Goal: Task Accomplishment & Management: Manage account settings

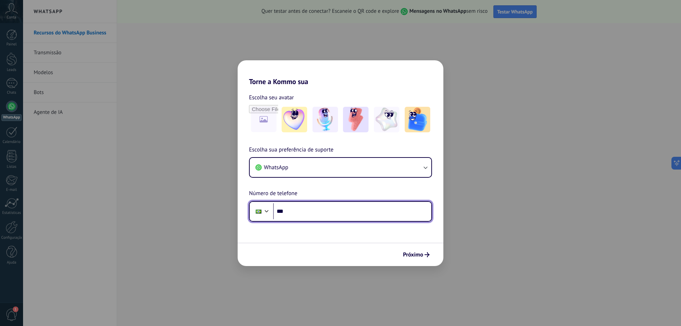
click at [336, 210] on input "***" at bounding box center [352, 211] width 158 height 16
paste input "**********"
type input "**********"
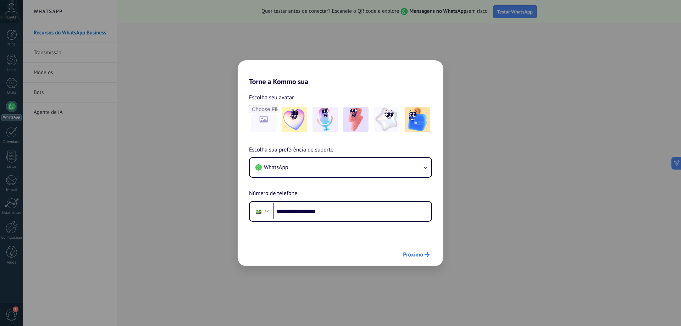
click at [417, 255] on span "Próximo" at bounding box center [413, 254] width 20 height 5
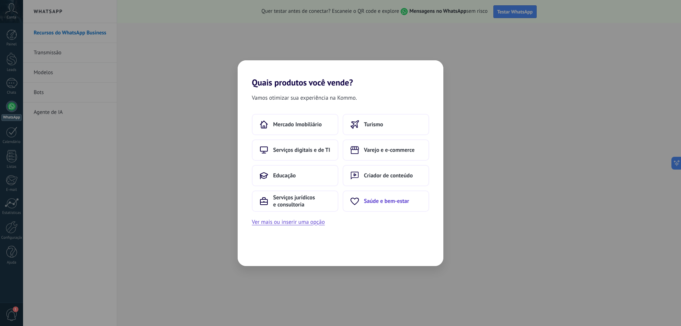
click at [390, 201] on span "Saúde e bem-estar" at bounding box center [386, 200] width 45 height 7
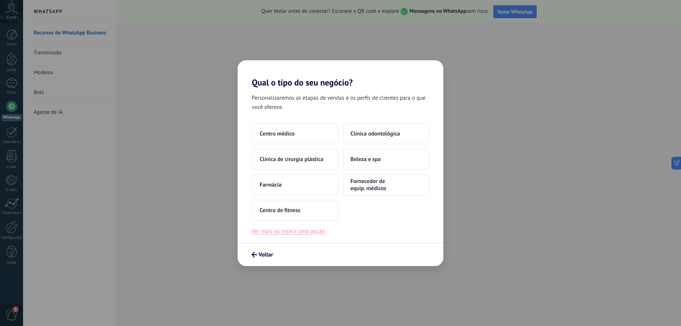
click at [320, 233] on button "Ver mais ou inserir uma opção" at bounding box center [288, 230] width 73 height 9
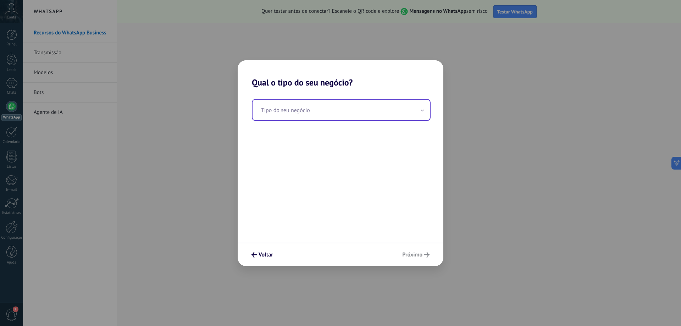
click at [328, 111] on input "text" at bounding box center [340, 110] width 177 height 21
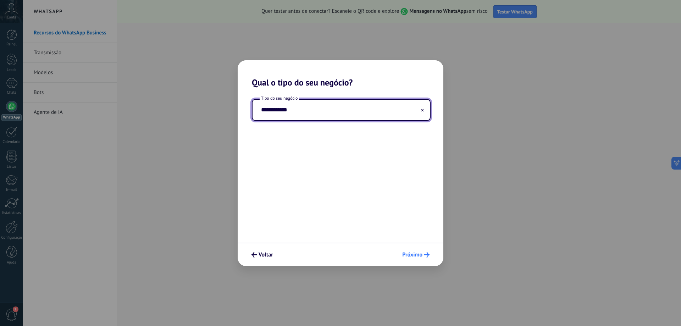
type input "**********"
click at [410, 256] on span "Próximo" at bounding box center [412, 254] width 20 height 5
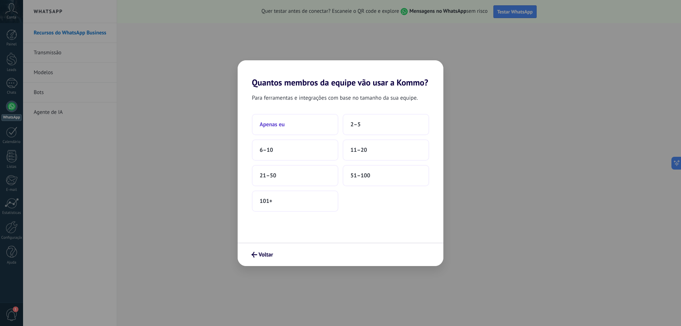
click at [295, 119] on button "Apenas eu" at bounding box center [295, 124] width 86 height 21
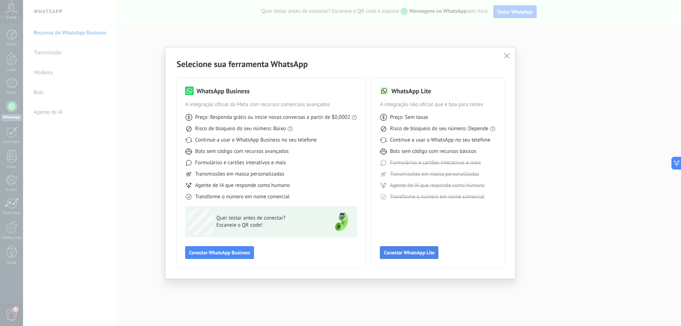
click at [430, 255] on span "Conectar WhatsApp Lite" at bounding box center [409, 252] width 51 height 5
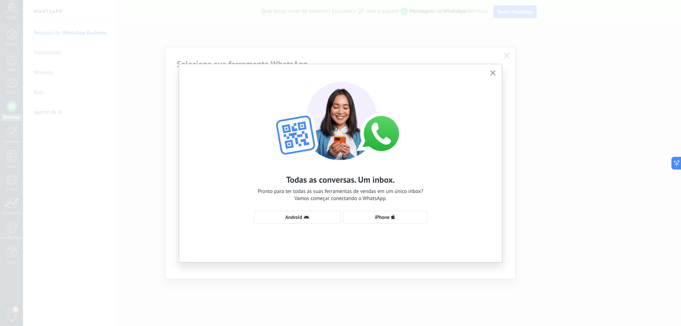
click at [491, 73] on icon "button" at bounding box center [492, 72] width 5 height 5
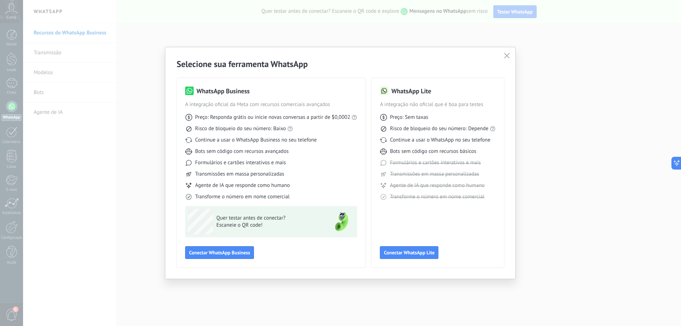
click at [511, 58] on div "Selecione sua ferramenta WhatsApp WhatsApp Business A integração oficial da Met…" at bounding box center [340, 162] width 350 height 231
click at [510, 55] on button "button" at bounding box center [506, 56] width 9 height 10
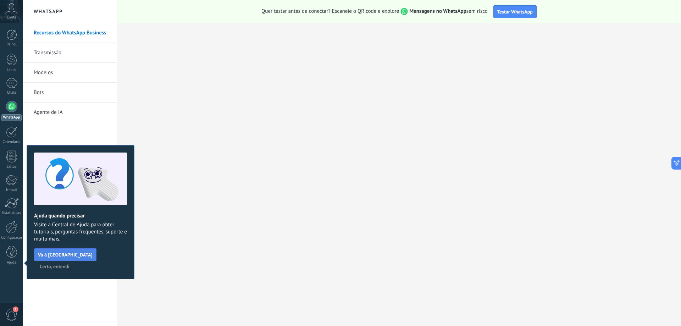
click at [77, 254] on span "Vá à [GEOGRAPHIC_DATA]" at bounding box center [65, 254] width 55 height 5
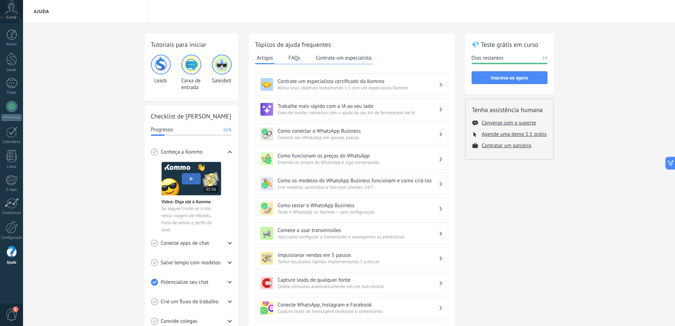
click at [13, 9] on icon at bounding box center [11, 8] width 12 height 11
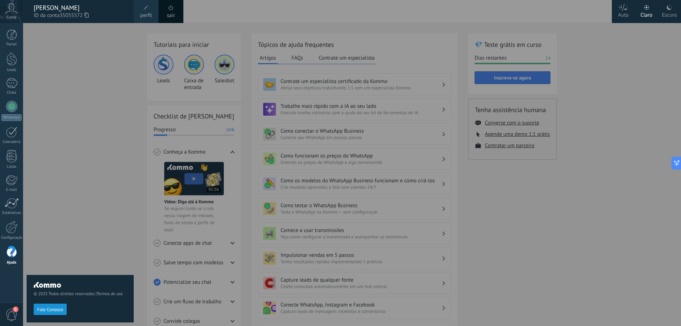
click at [96, 69] on div "© 2025 Todos direitos reservados | Termos de uso Fale Conosco" at bounding box center [80, 174] width 107 height 303
click at [7, 38] on div at bounding box center [11, 34] width 11 height 11
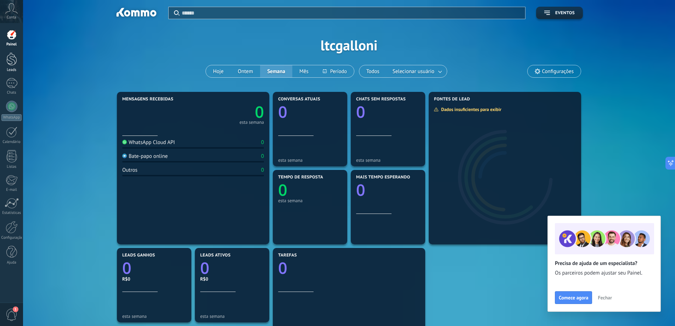
click at [17, 66] on link "Leads" at bounding box center [11, 62] width 23 height 20
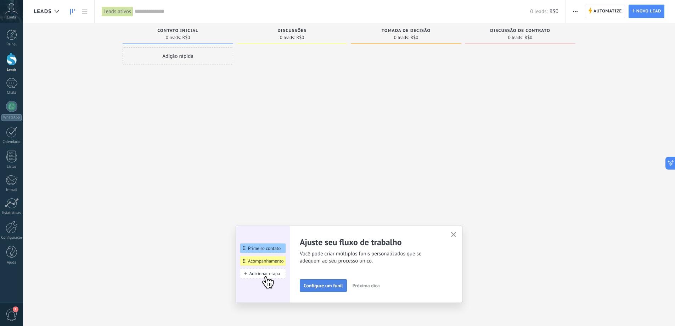
click at [343, 287] on span "Configure um funil" at bounding box center [323, 285] width 39 height 5
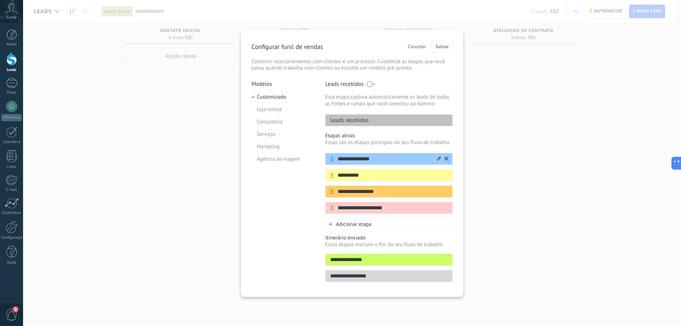
click at [375, 161] on input "**********" at bounding box center [384, 158] width 103 height 7
type input "*"
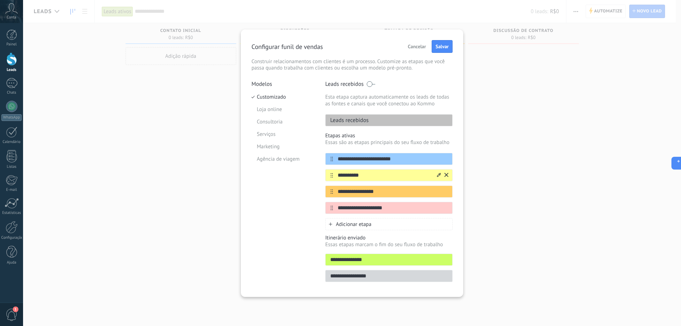
type input "**********"
click at [386, 174] on input "**********" at bounding box center [384, 175] width 103 height 7
type input "**********"
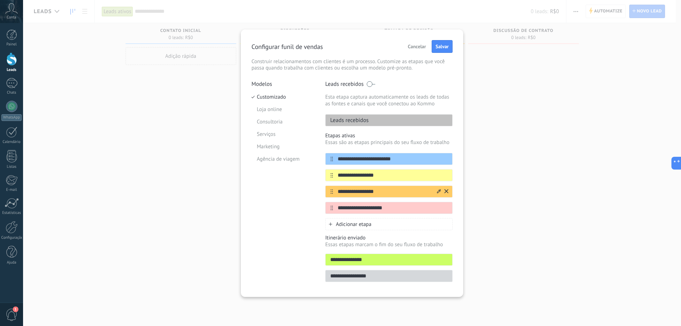
click at [388, 190] on input "**********" at bounding box center [384, 191] width 103 height 7
type input "**********"
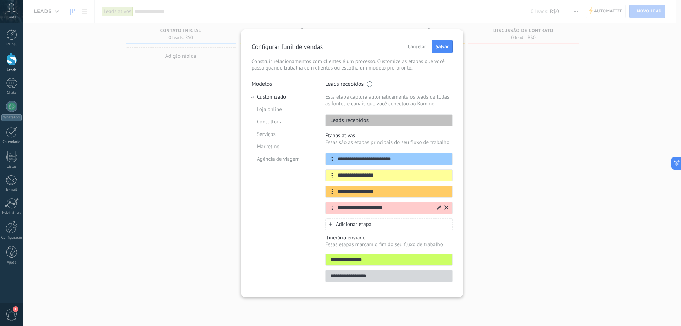
click at [447, 207] on icon at bounding box center [446, 207] width 4 height 4
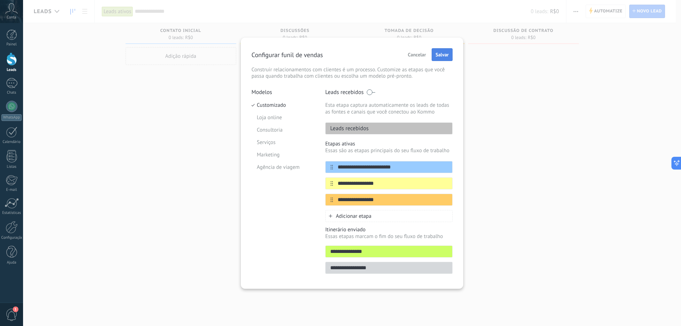
click at [434, 49] on button "Salvar" at bounding box center [441, 54] width 21 height 13
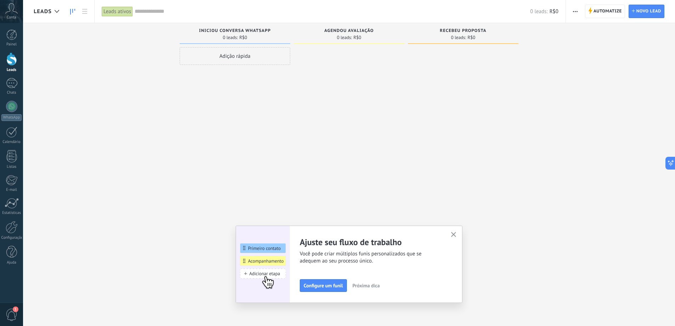
click at [456, 236] on icon "button" at bounding box center [453, 234] width 5 height 5
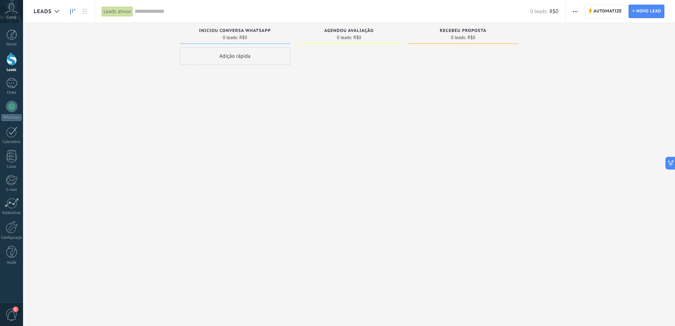
click at [244, 57] on div "Adição rápida" at bounding box center [235, 56] width 111 height 18
click at [344, 124] on div at bounding box center [349, 163] width 111 height 233
click at [275, 153] on div "Configurações" at bounding box center [266, 151] width 30 height 5
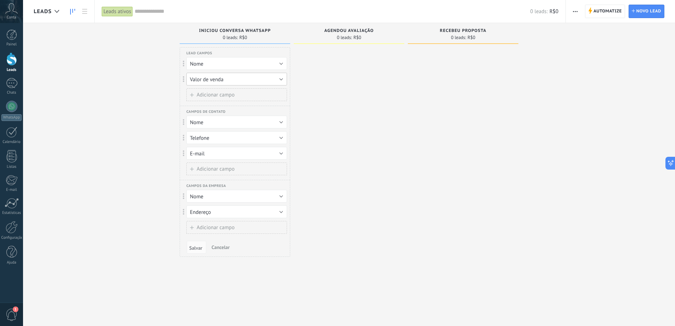
click at [256, 81] on button "Valor de venda" at bounding box center [236, 79] width 101 height 13
click at [219, 103] on span "Excluir campo" at bounding box center [206, 103] width 32 height 7
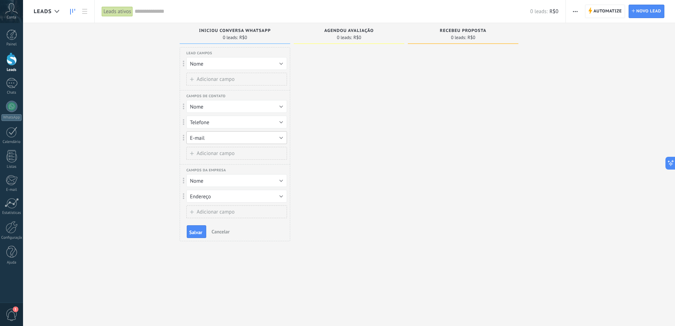
click at [238, 140] on button "E-mail" at bounding box center [236, 137] width 101 height 13
click at [212, 175] on span "Excluir campo" at bounding box center [206, 173] width 32 height 7
click at [236, 164] on button "Nome" at bounding box center [236, 164] width 101 height 13
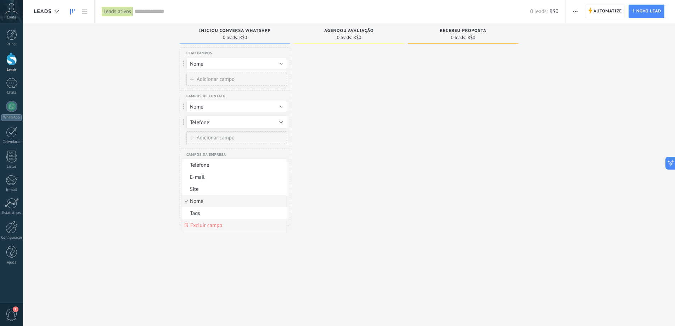
click at [207, 225] on span "Excluir campo" at bounding box center [206, 225] width 32 height 7
click at [234, 164] on button "Endereço" at bounding box center [236, 164] width 101 height 13
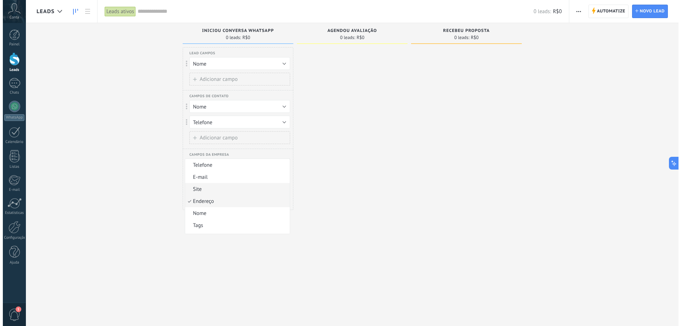
scroll to position [6, 0]
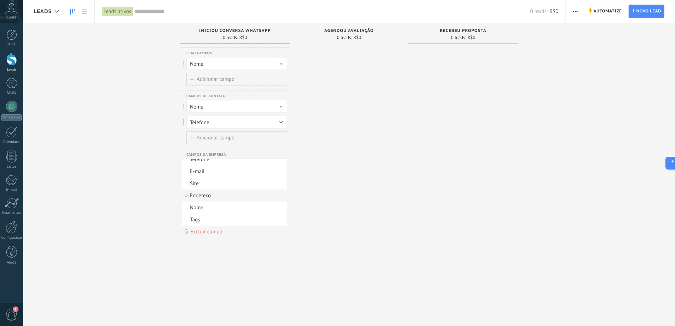
click at [214, 229] on span "Excluir campo" at bounding box center [206, 231] width 32 height 7
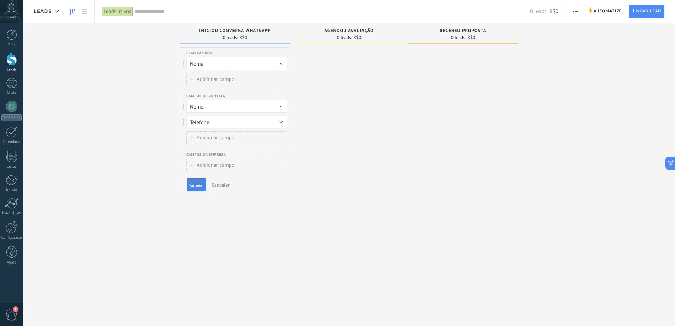
click at [198, 187] on span "Salvar" at bounding box center [195, 185] width 13 height 5
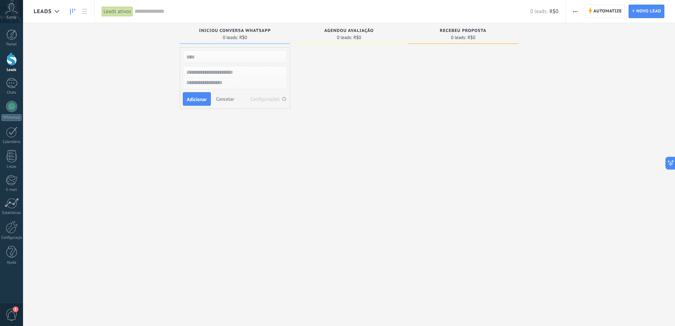
click at [247, 152] on div "Adição rápida Adicionar Cancelar Configurações" at bounding box center [235, 163] width 111 height 233
click at [234, 54] on input "text" at bounding box center [235, 57] width 104 height 10
click at [354, 40] on div "Agendou avaliação 0 leads: R$0" at bounding box center [349, 33] width 111 height 21
click at [352, 38] on div "0 leads: R$0" at bounding box center [349, 37] width 24 height 4
click at [361, 109] on div at bounding box center [349, 163] width 111 height 233
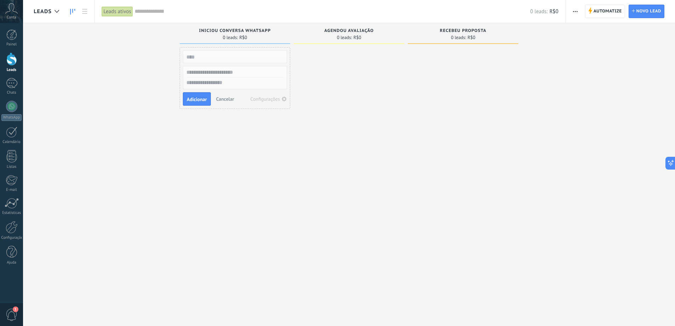
click at [230, 54] on input "text" at bounding box center [235, 57] width 104 height 10
drag, startPoint x: 531, startPoint y: 163, endPoint x: 633, endPoint y: 57, distance: 147.7
click at [532, 163] on div "Desculpe, nenhum lead encontrado Mostrar tudo Etapa de leads de entrada solicit…" at bounding box center [355, 151] width 642 height 257
click at [640, 9] on span "Novo lead" at bounding box center [649, 11] width 25 height 13
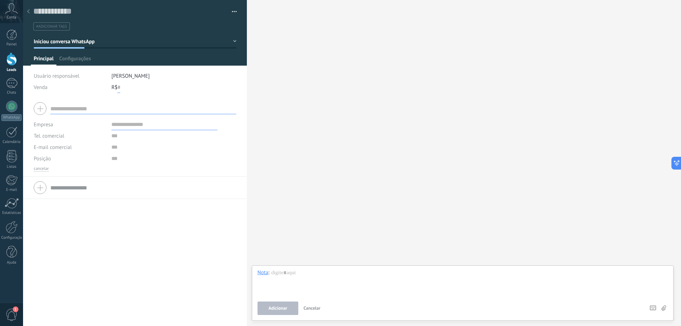
click at [119, 87] on input "text" at bounding box center [118, 87] width 3 height 11
click at [229, 44] on button "Iniciou conversa WhatsApp" at bounding box center [135, 41] width 203 height 13
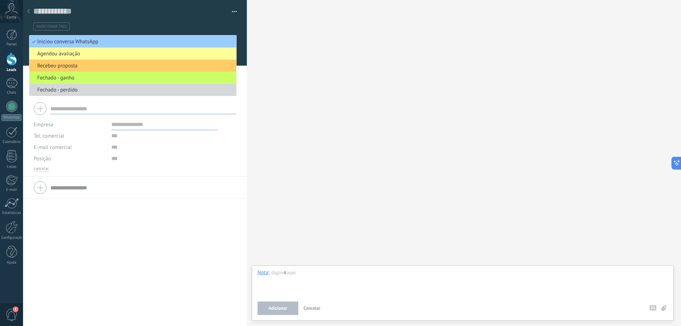
click at [314, 45] on div "Buscar Carregar mais Participantes: 0 Adicionar membro Bots: 0" at bounding box center [464, 163] width 434 height 326
